Goal: Transaction & Acquisition: Book appointment/travel/reservation

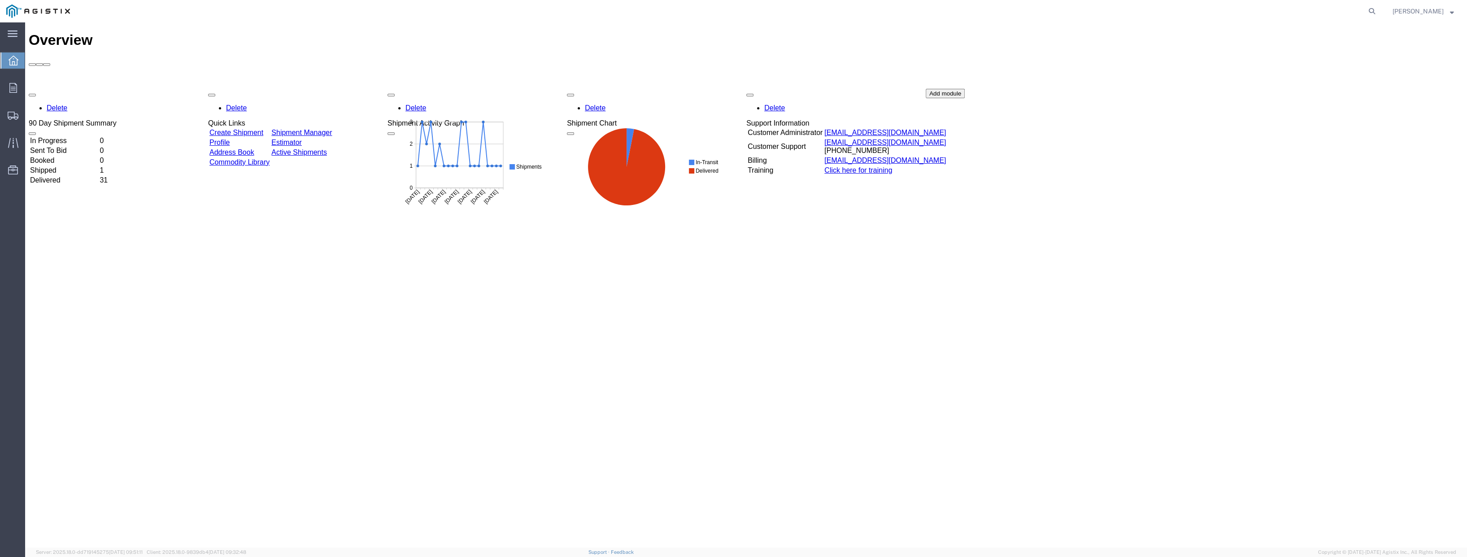
click at [258, 129] on link "Create Shipment" at bounding box center [236, 133] width 54 height 8
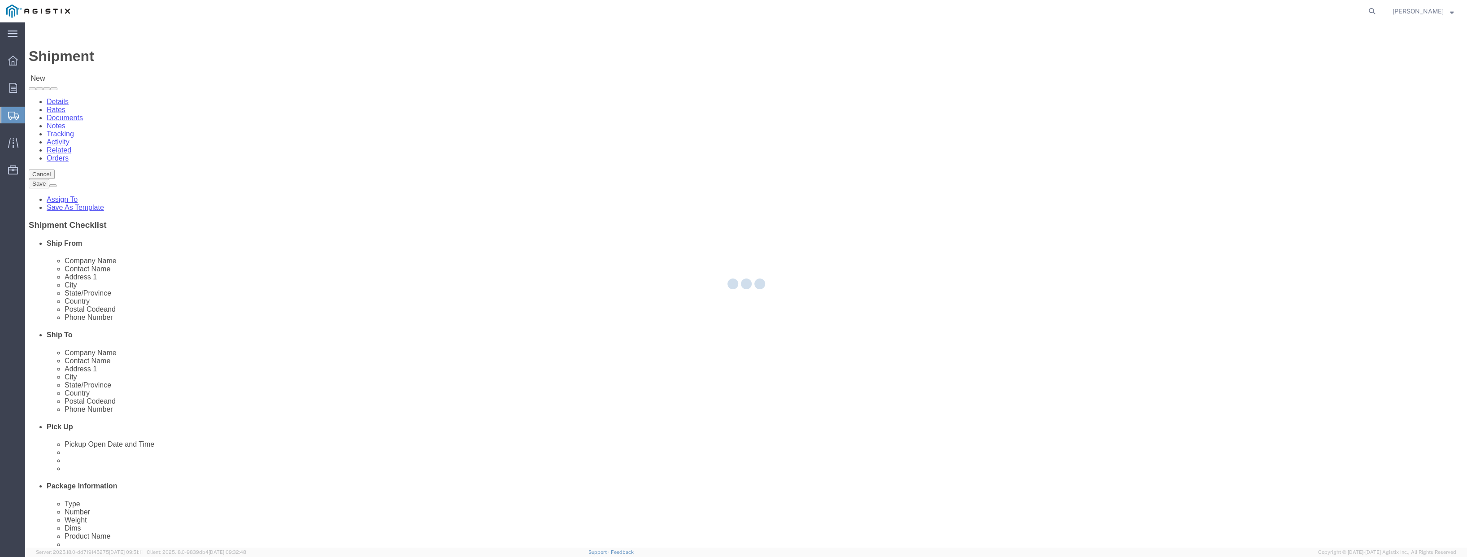
select select
click select "Select PG&E Trayer Engineering Corp"
select select "9596"
click select "Select PG&E Trayer Engineering Corp"
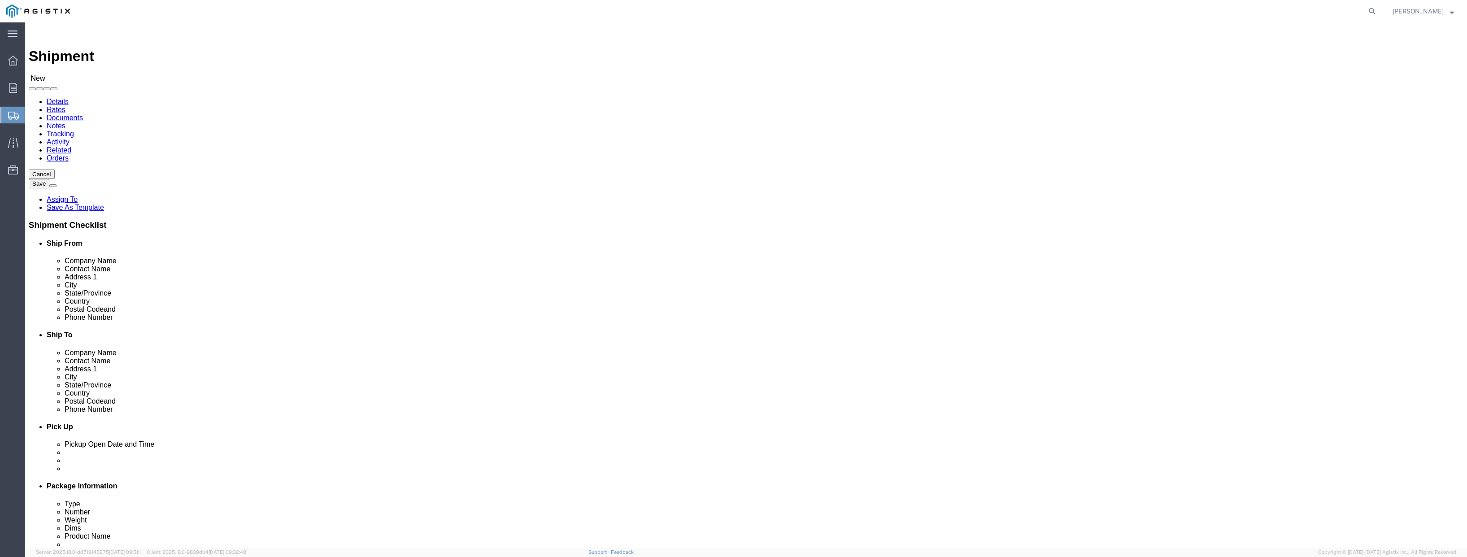
select select "PURCHORD"
select select
select select "19745"
click select "Select All Others Fremont DC Fresno DC Wheatland DC"
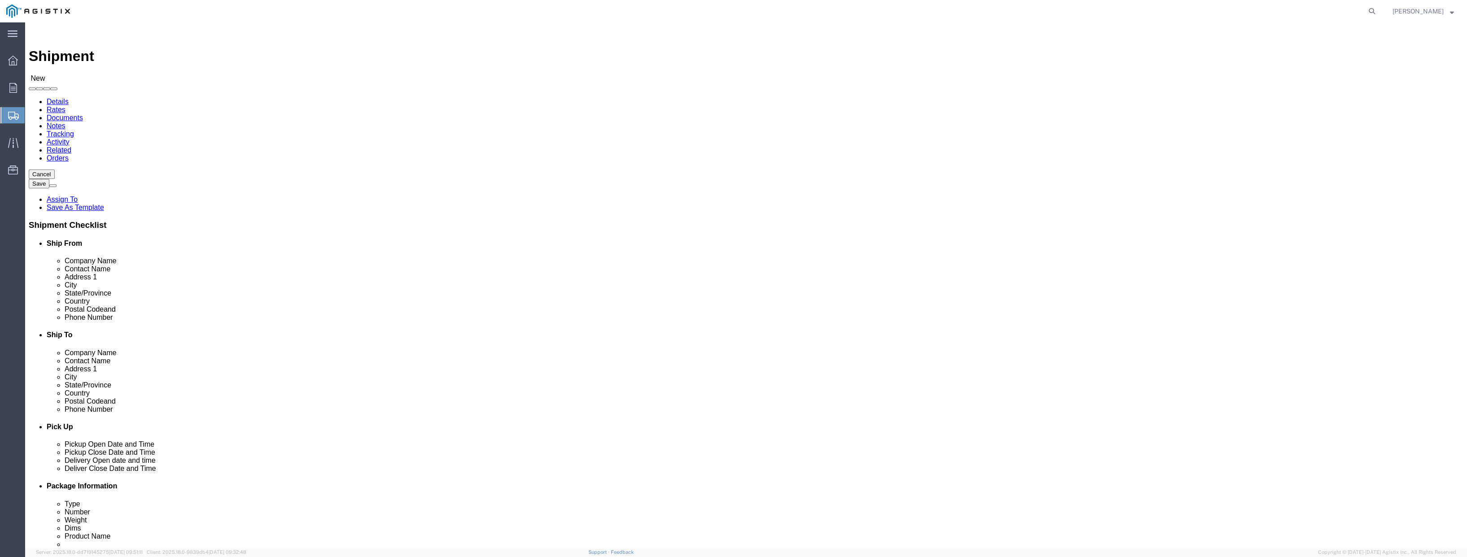
click span
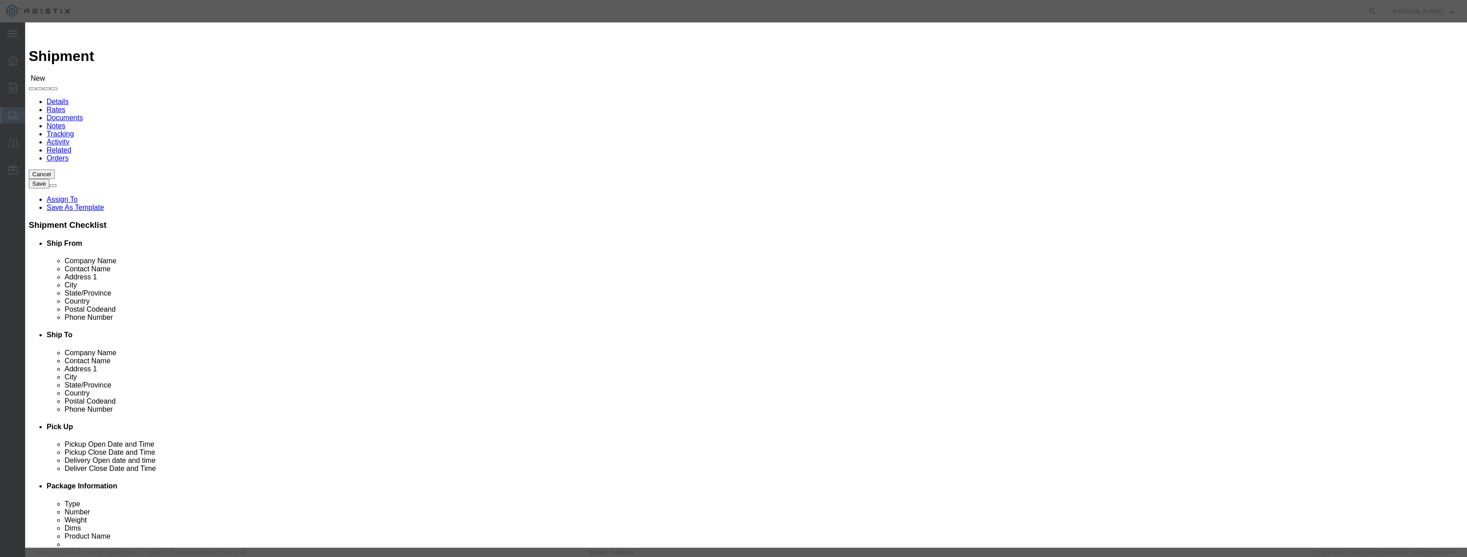
click select "All Company Location Other Personal Shared"
select select "PERSONAL"
click select "All Company Location Other Personal Shared"
click button "Select"
select select
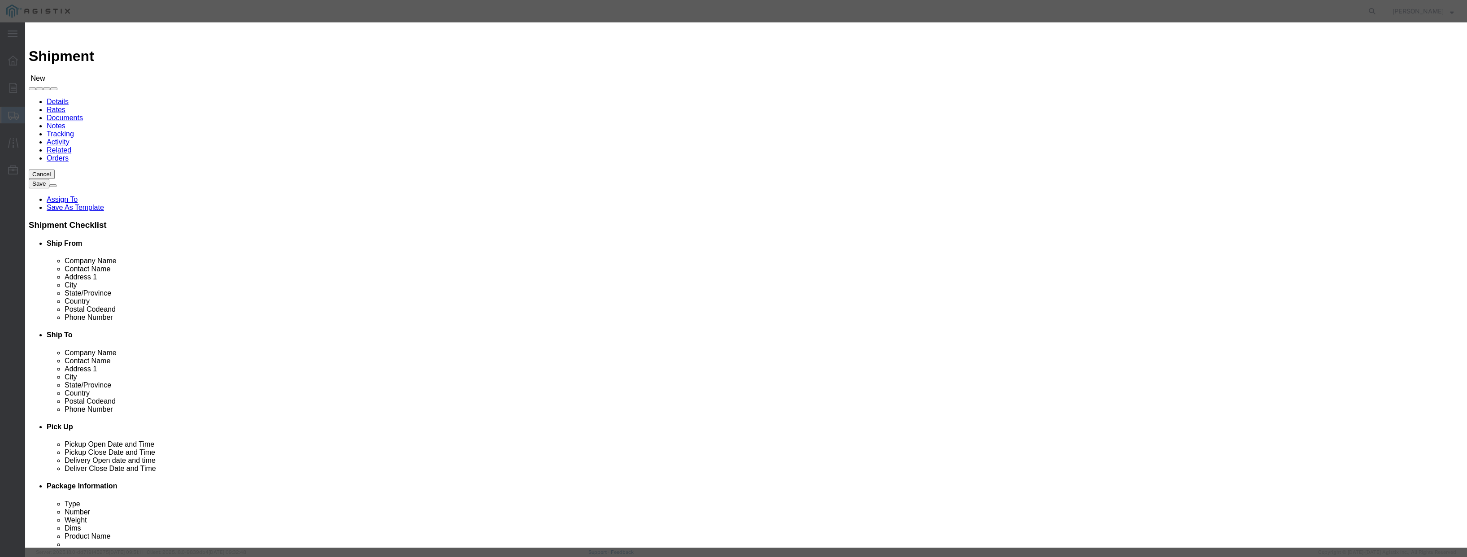
type input "PACIFIC GAS & ELECTRIC"
type input "ANTON HAGEN"
type input "2221 SOUTH ORANGE AVENUE"
type input "FRESNO"
type input "93760"
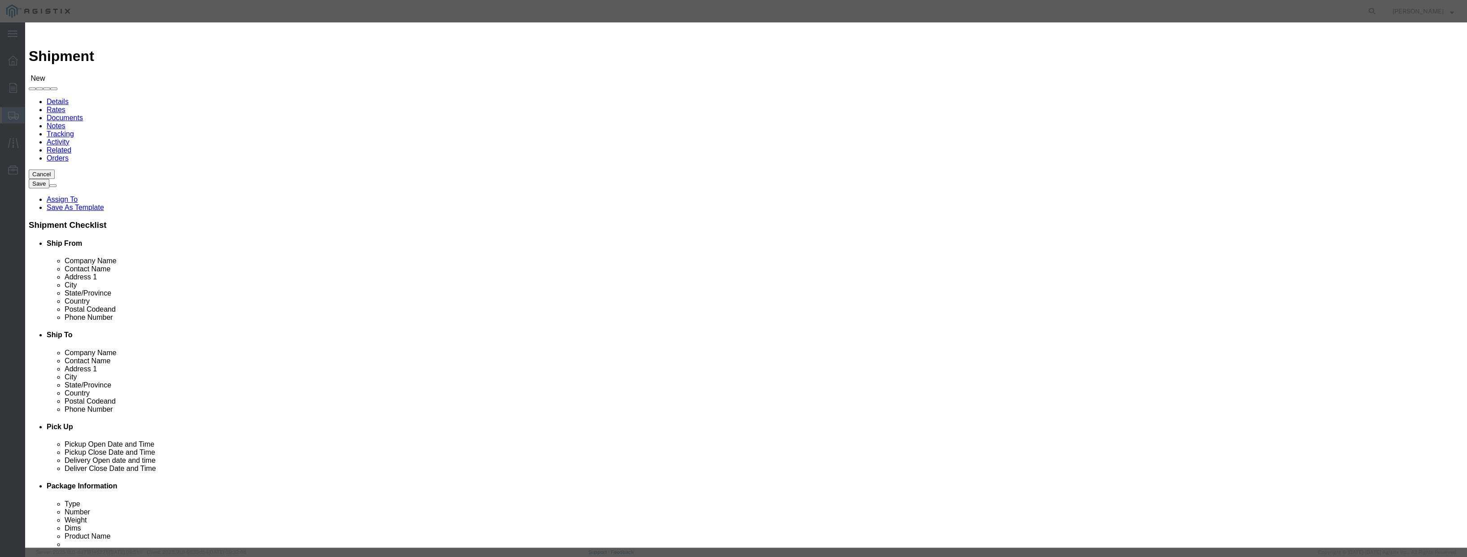
type input "559-263-7156"
type input "bmurphy@trayer.com"
checkbox input "true"
select select "CA"
click button "Select"
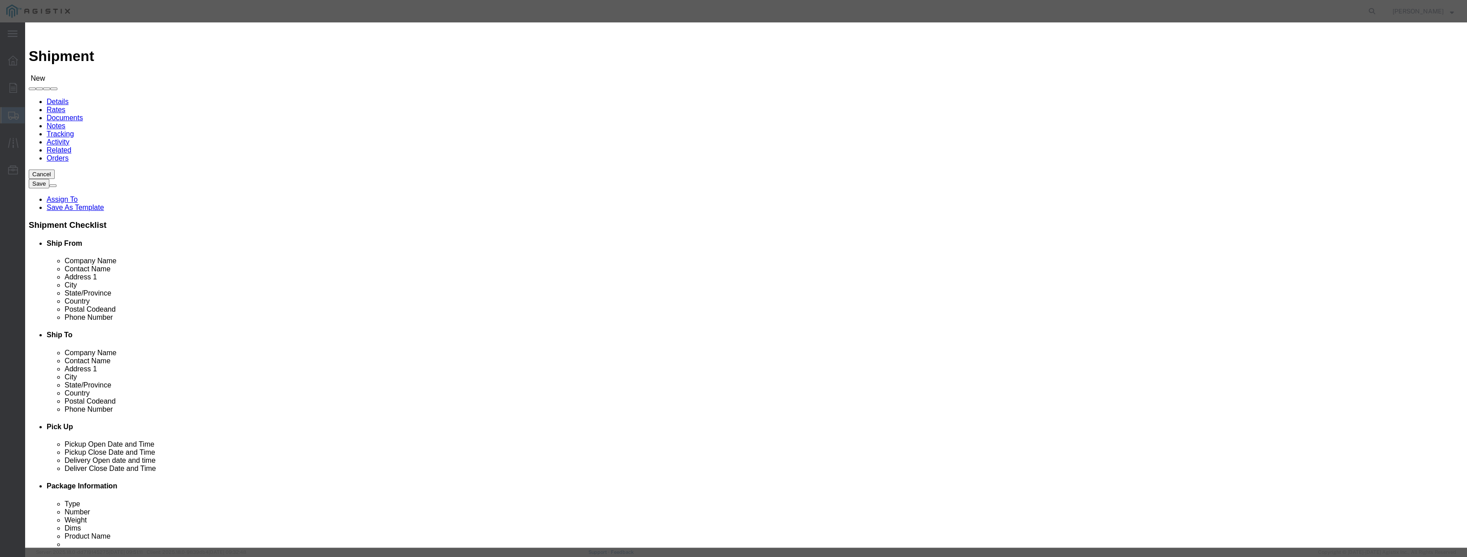
select select
type input "TRAYER ENGINEERING CORP"
type input "Bill Murphy"
type input "1569 Alvarado Street"
type input "San Leandro"
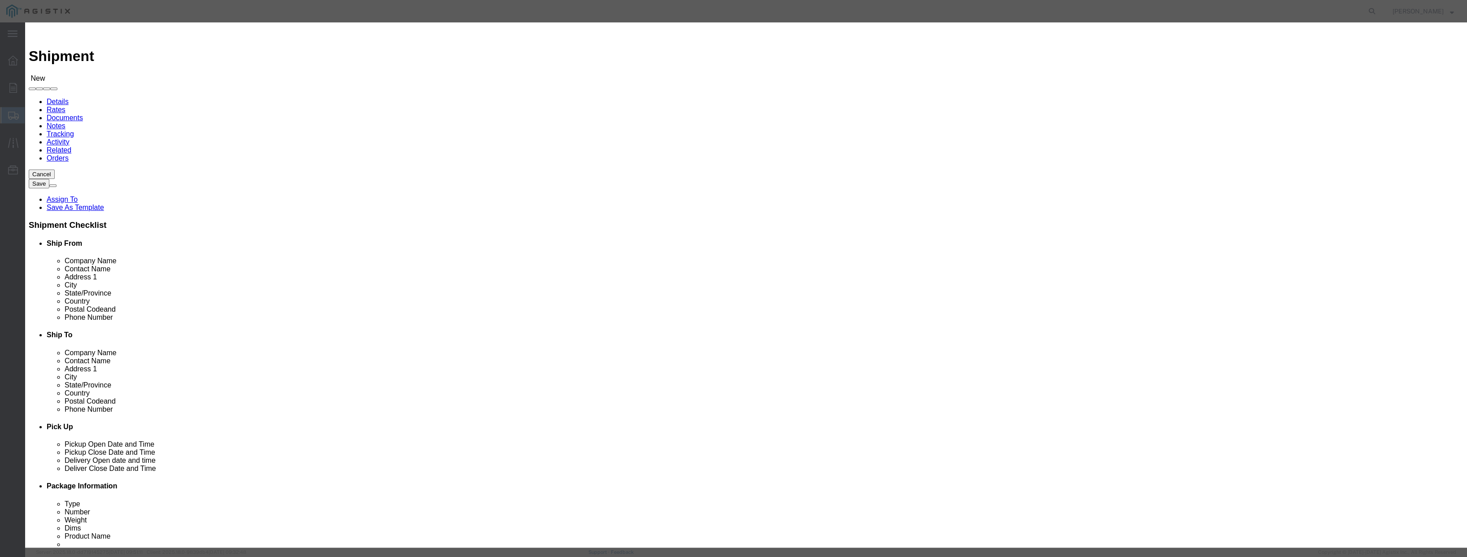
type input "94577"
type input "415-361-5594"
type input "bmurphy@trayer.com"
checkbox input "true"
select select "CA"
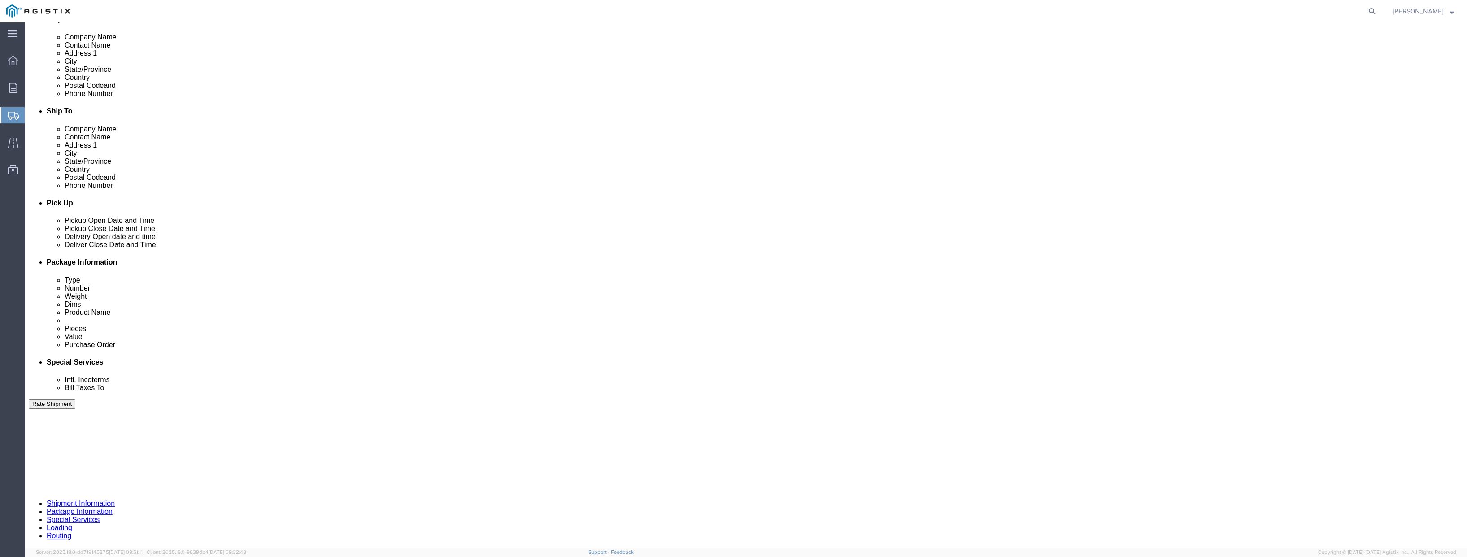
scroll to position [359, 0]
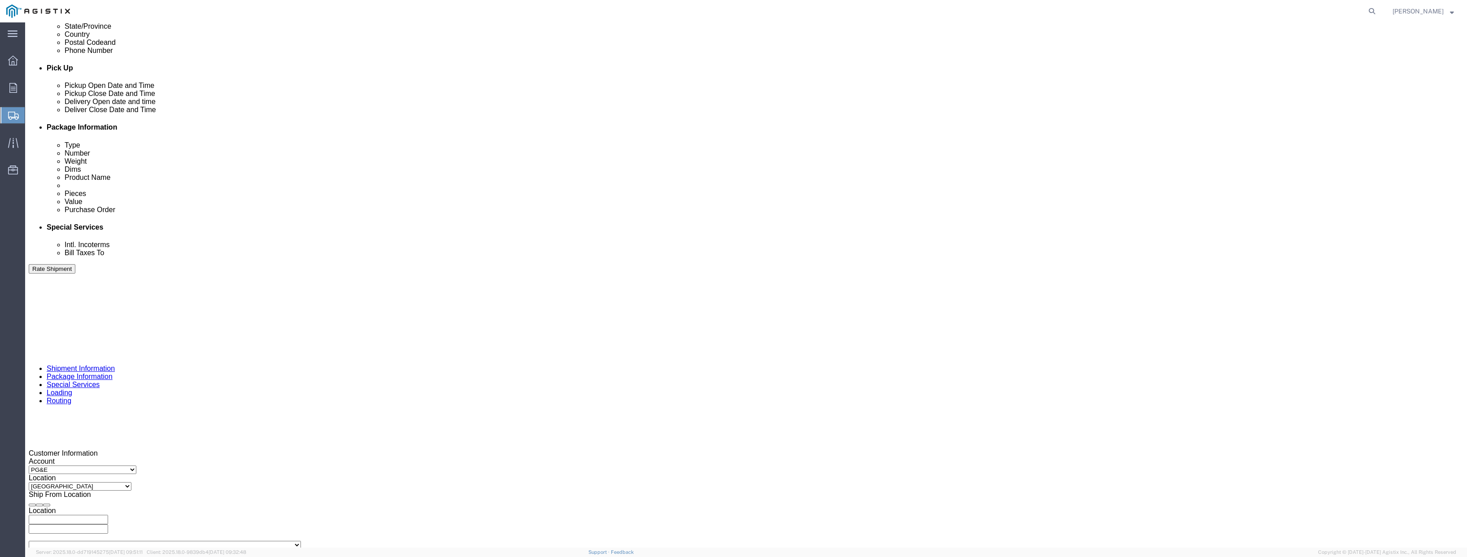
click input "text"
paste input "3501409415"
type input "3501409415"
click div "Sep 11 2025 10:00 AM"
click input "4:00 AM"
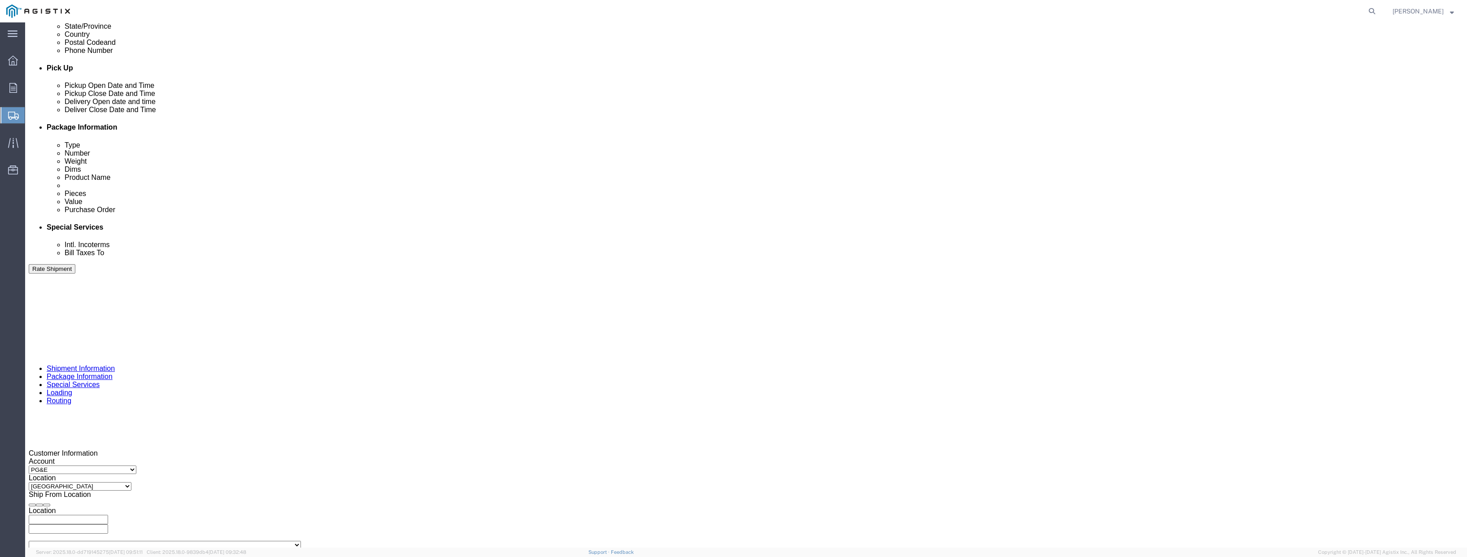
type input "4:00 PM"
click button "Apply"
click div
click input "5:00 PM"
click input "8:00 PM"
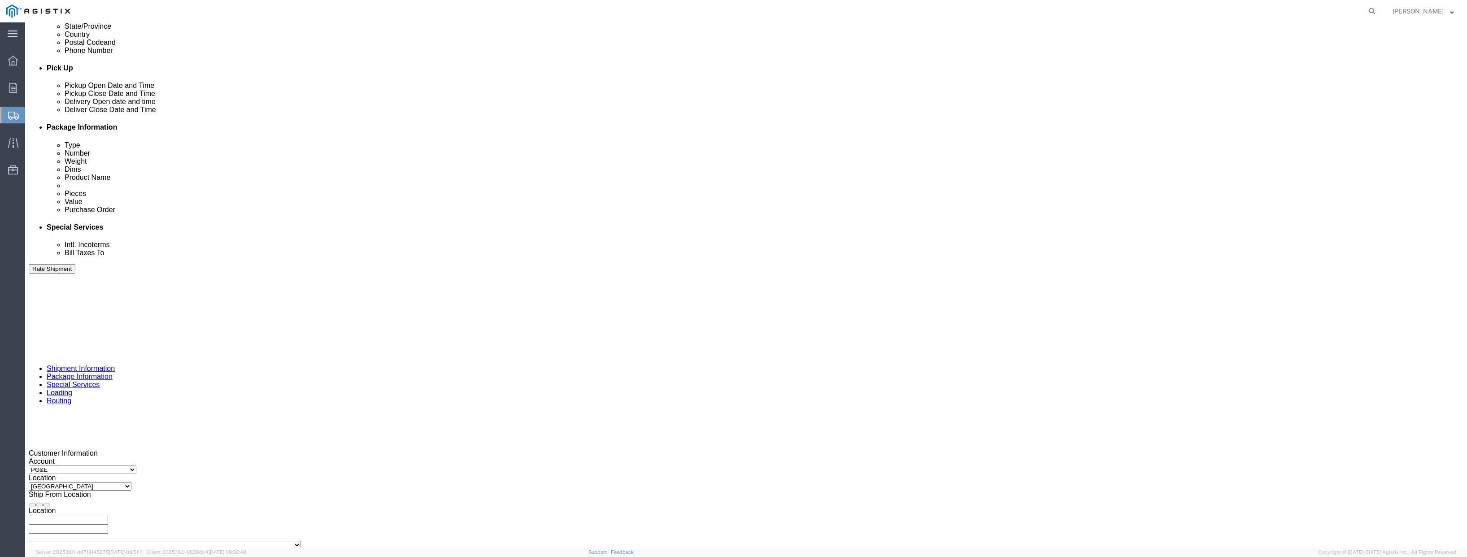
type input "8:00 AM"
click button "Apply"
click div
click button "Apply"
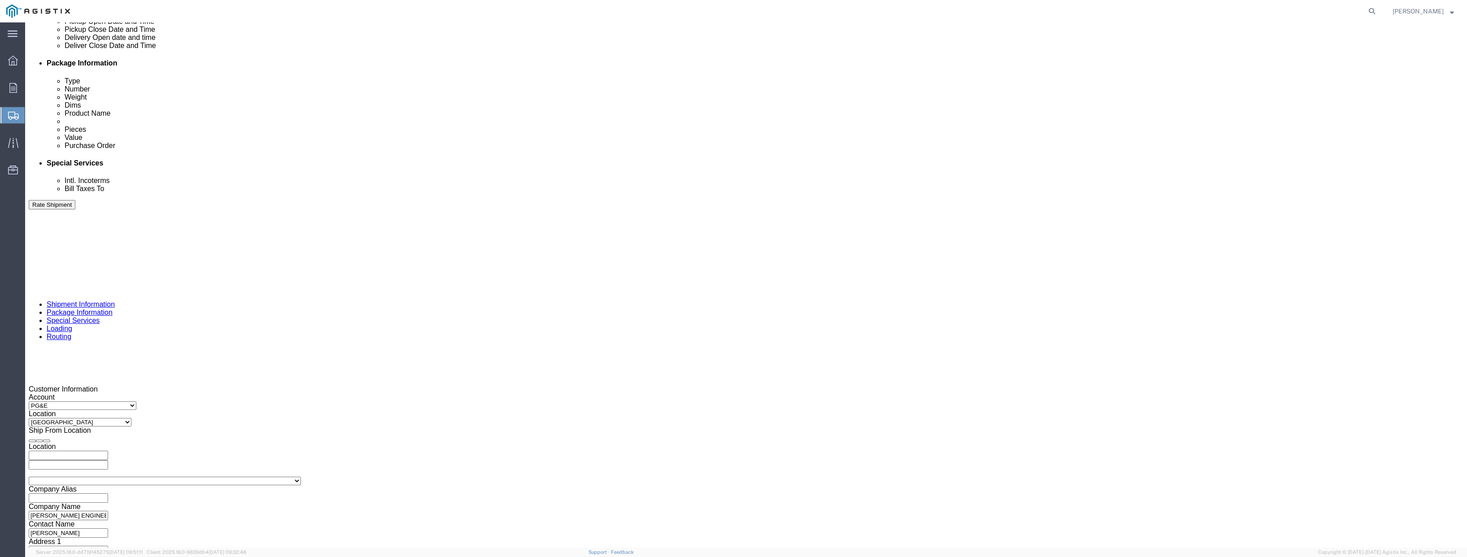
scroll to position [493, 0]
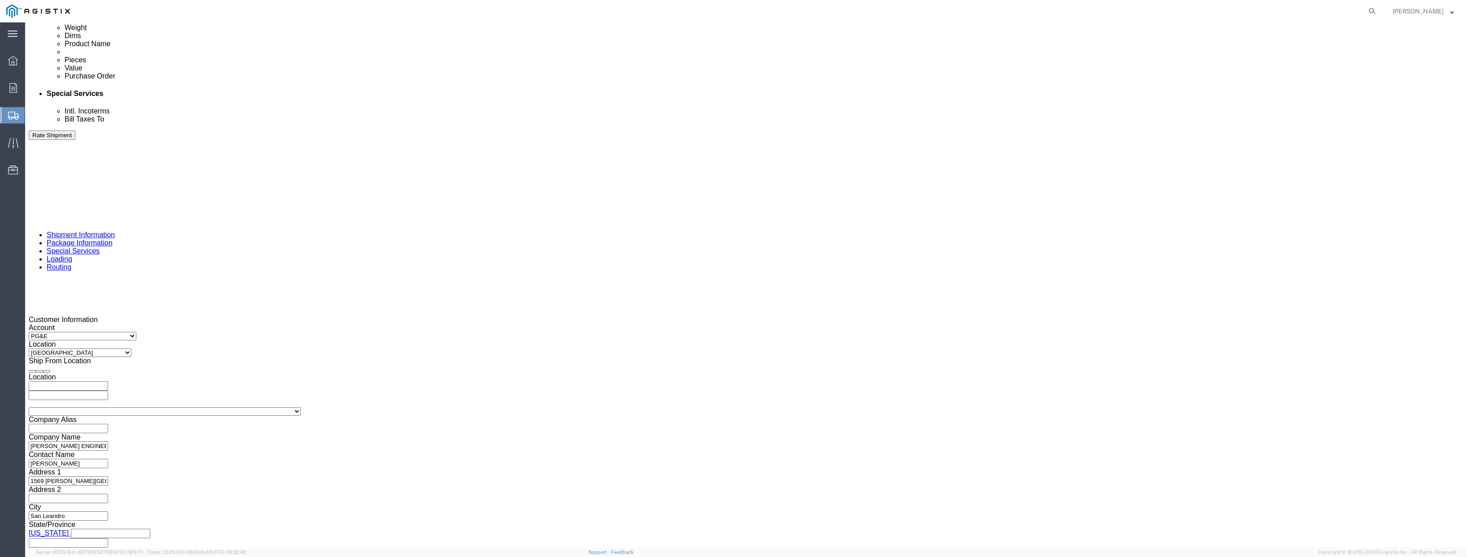
click button "Continue"
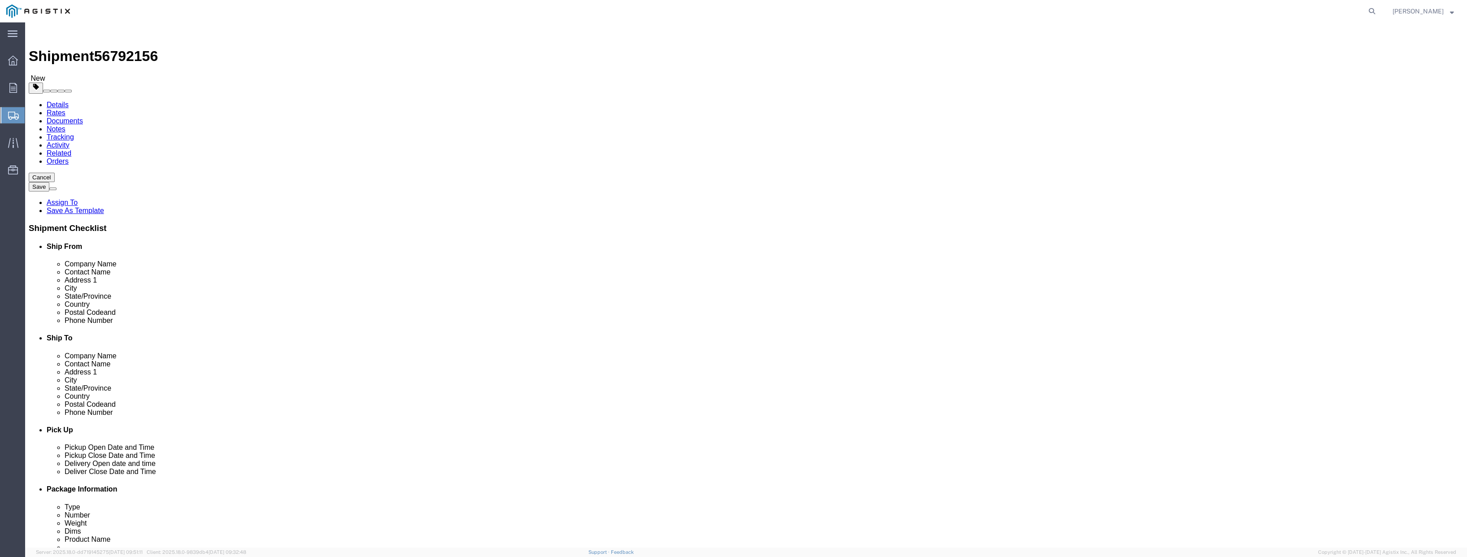
drag, startPoint x: 609, startPoint y: 157, endPoint x: 603, endPoint y: 161, distance: 6.7
click select "Select Bulk Bundle(s) Cardboard Box(es) Carton(s) Crate(s) Drum(s) (Fiberboard)…"
select select "PSNS"
click select "Select Bulk Bundle(s) Cardboard Box(es) Carton(s) Crate(s) Drum(s) (Fiberboard)…"
drag, startPoint x: 233, startPoint y: 191, endPoint x: 208, endPoint y: 190, distance: 25.6
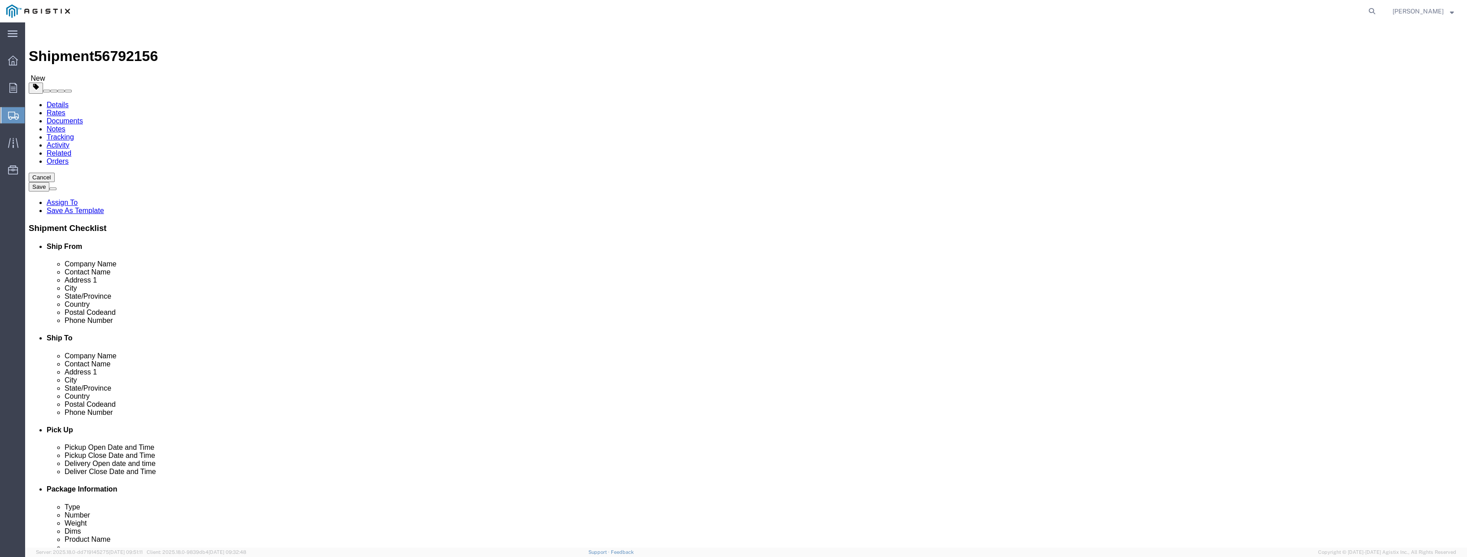
click div "Number 1"
type input "2"
click input "text"
type input "31"
type input "27"
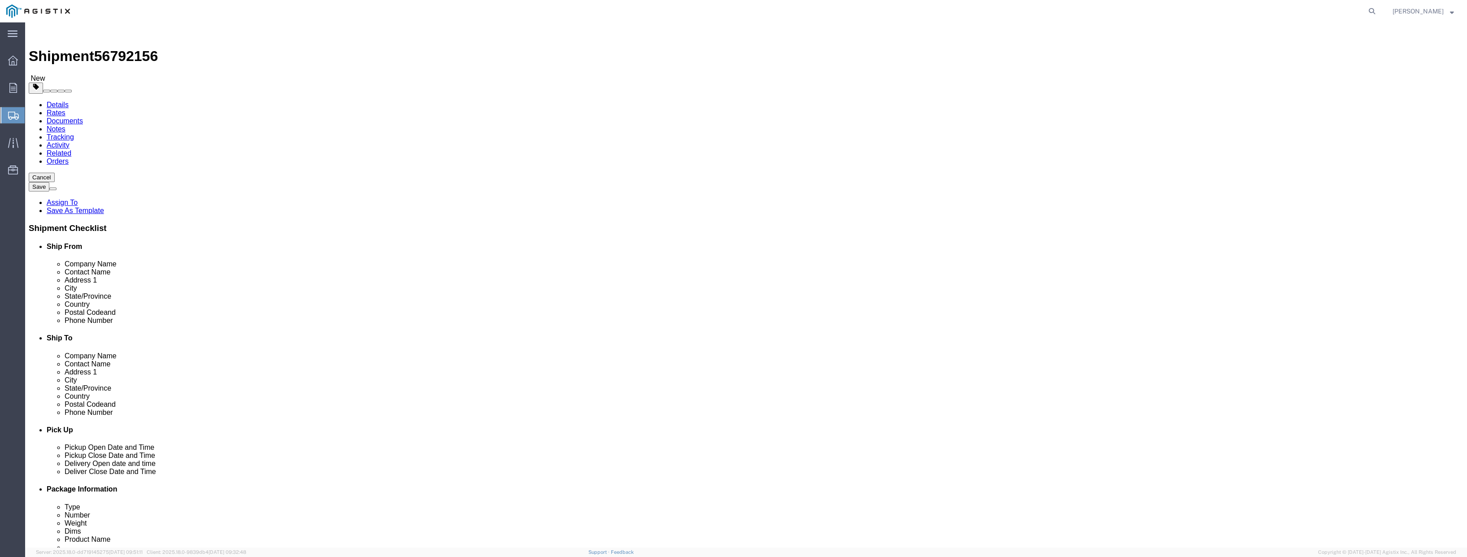
type input "27"
drag, startPoint x: 243, startPoint y: 227, endPoint x: 189, endPoint y: 225, distance: 54.3
click div "Weight 0.00 Select kgs lbs Ship. t°"
type input "840"
click link "Add Content"
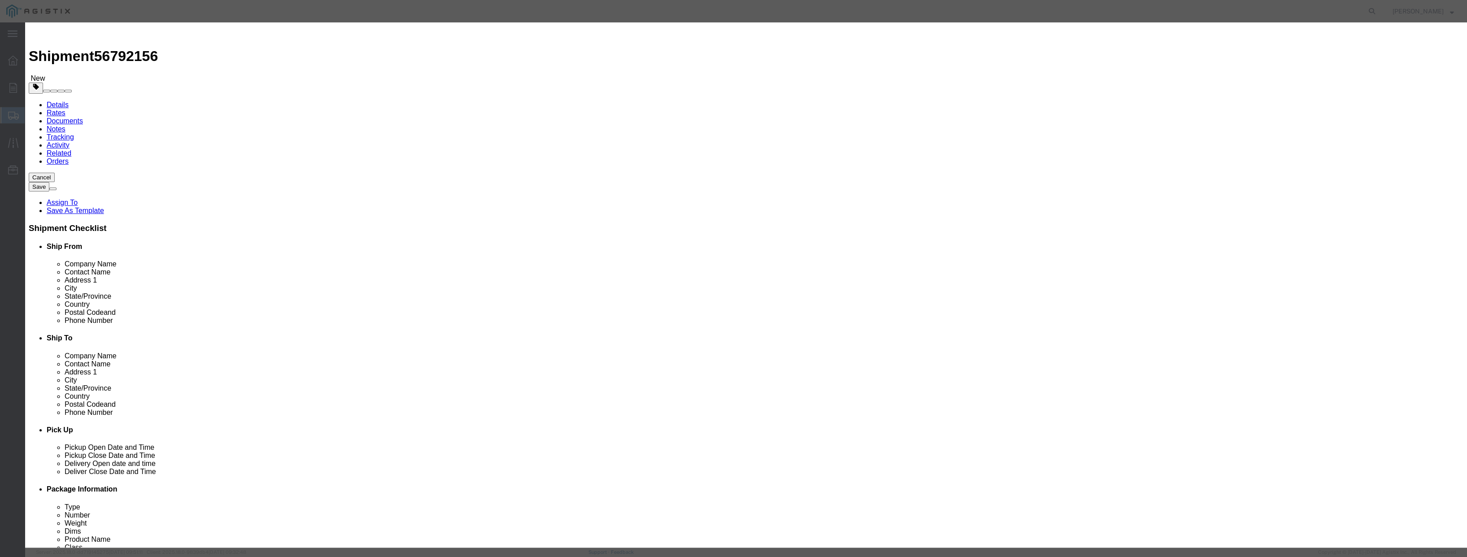
drag, startPoint x: 573, startPoint y: 84, endPoint x: 560, endPoint y: 82, distance: 12.8
click div "0"
type input "2"
click input "text"
type input "24000"
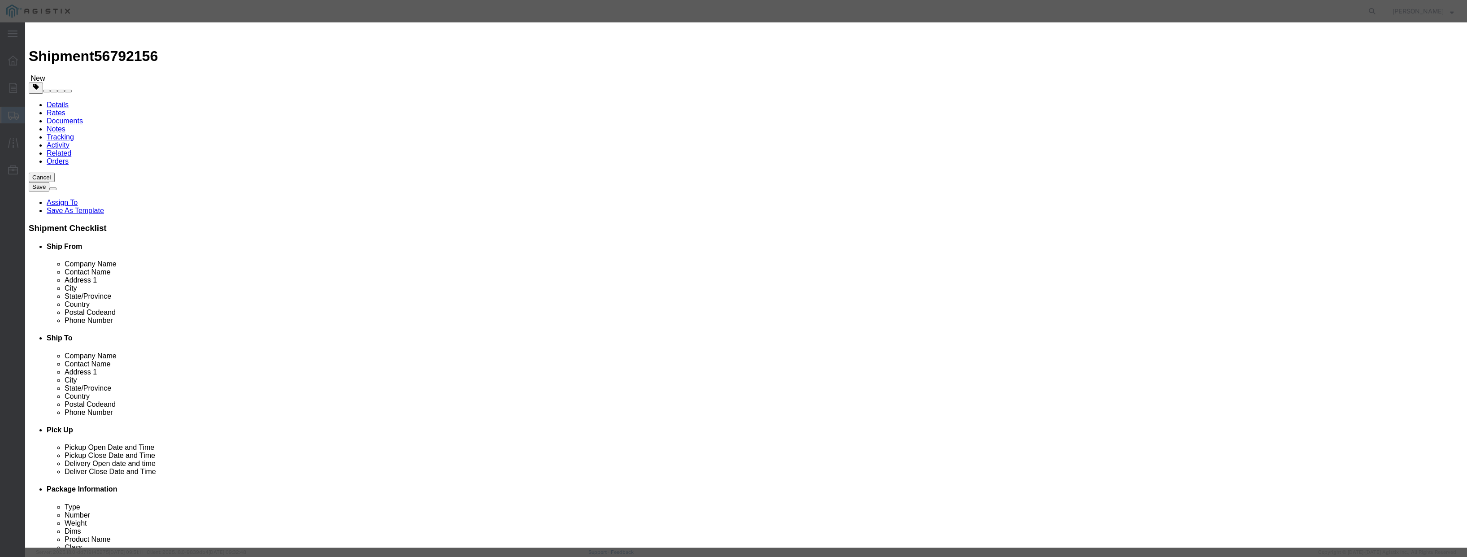
click select "Select 50 55 60 65 70 85 92.5 100 125 175 250 300 400"
select select "100"
click select "Select 50 55 60 65 70 85 92.5 100 125 175 250 300 400"
click input "text"
type input "SWITCHGEAR"
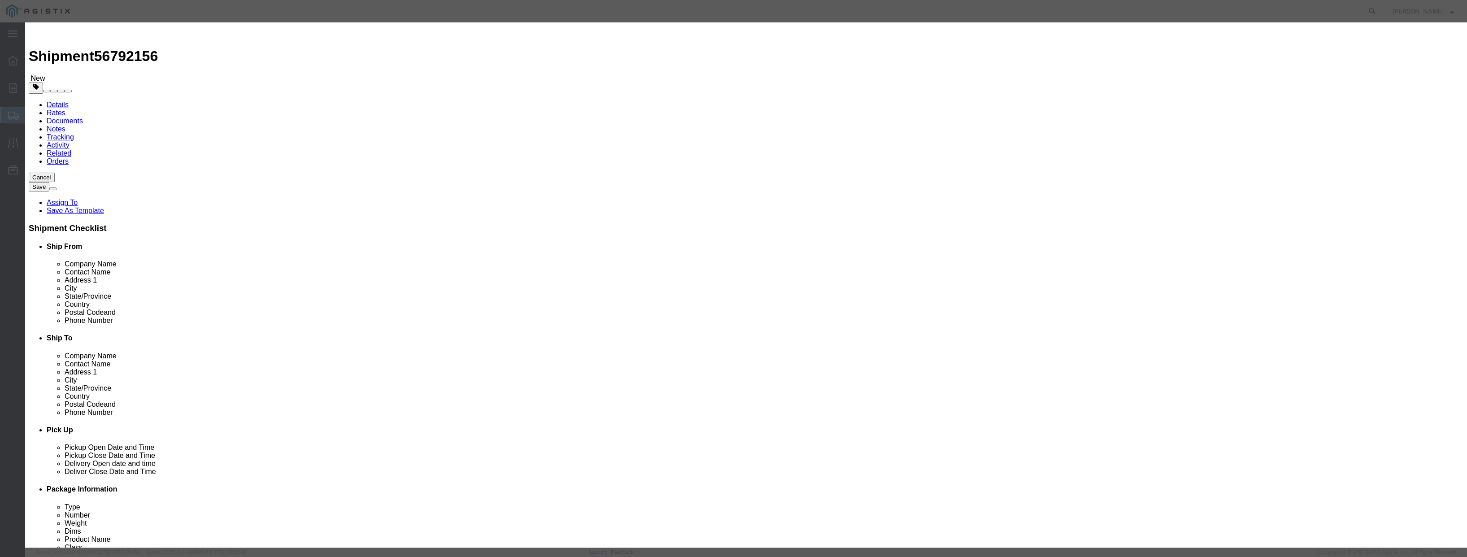
click button "Save & Close"
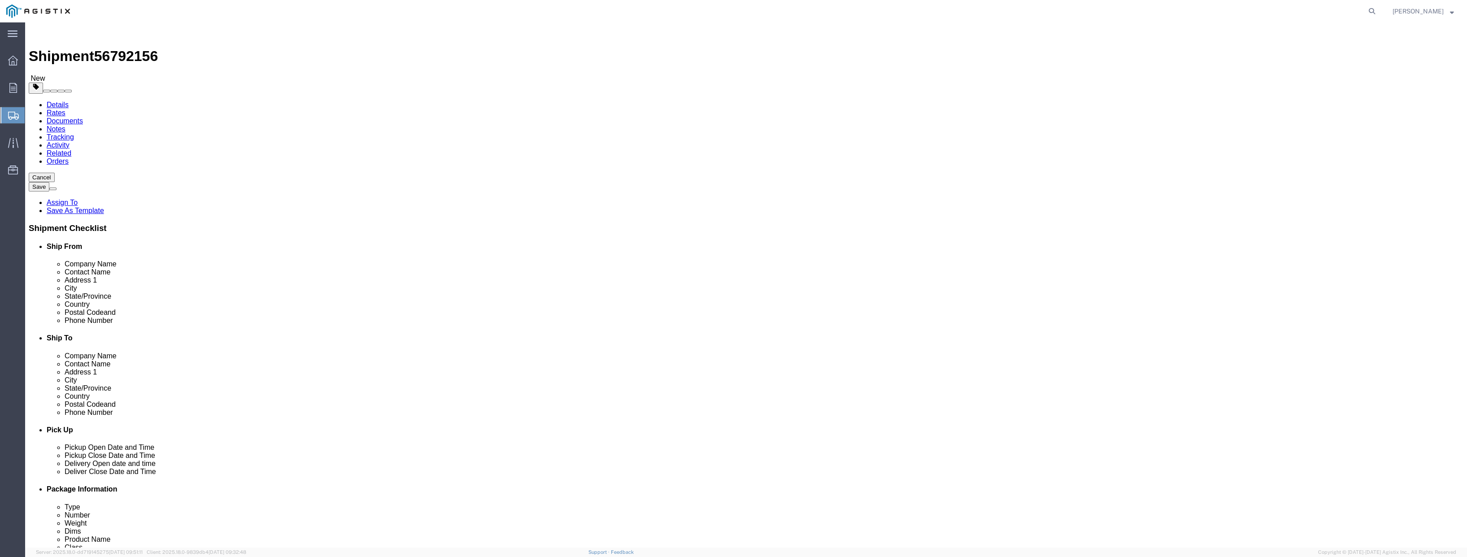
click button "Rate Shipment"
